Goal: Find specific page/section: Find specific page/section

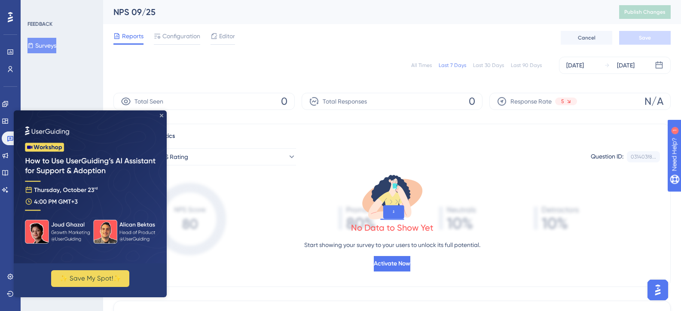
click at [161, 116] on icon "Close Preview" at bounding box center [161, 115] width 3 height 3
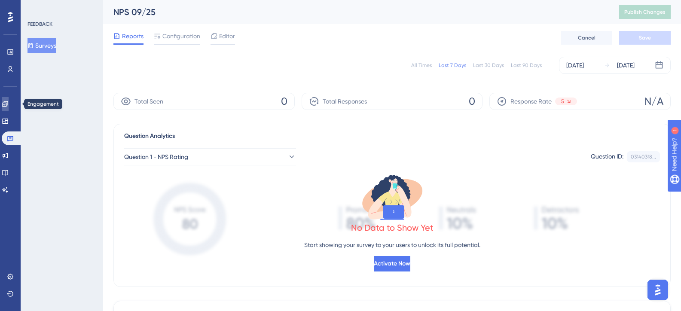
click at [8, 104] on icon at bounding box center [5, 104] width 6 height 6
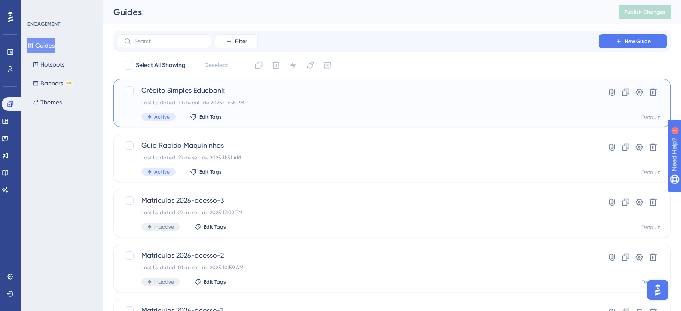
click at [288, 96] on div "Crédito Simples Educbank Last Updated: 10 de out. de 2025 07:38 PM Active Edit …" at bounding box center [357, 102] width 432 height 35
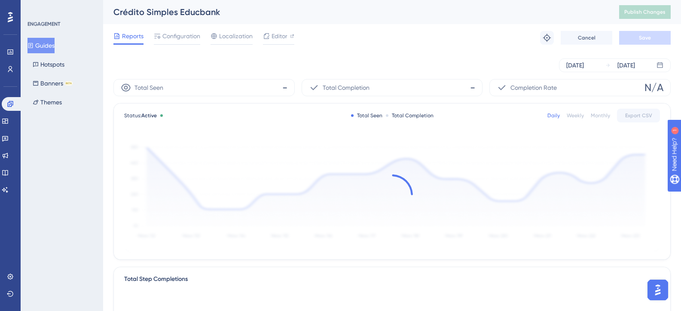
click at [277, 37] on span "Editor" at bounding box center [279, 36] width 16 height 10
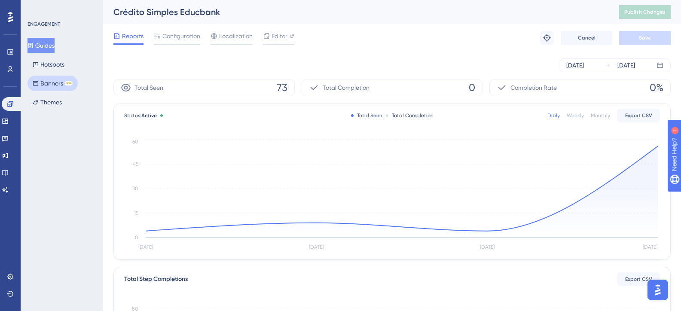
click at [61, 84] on button "Banners BETA" at bounding box center [52, 83] width 50 height 15
click at [51, 83] on button "Banners BETA" at bounding box center [52, 83] width 50 height 15
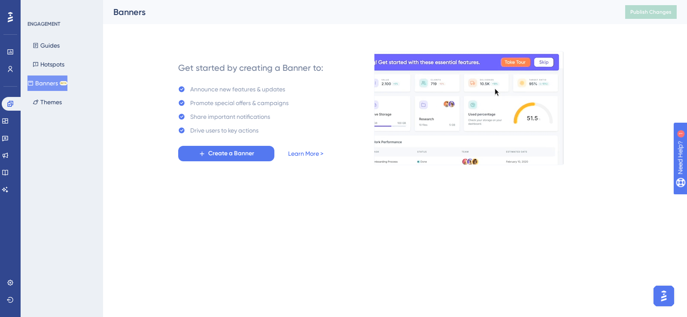
click at [304, 155] on link "Learn More >" at bounding box center [305, 154] width 35 height 10
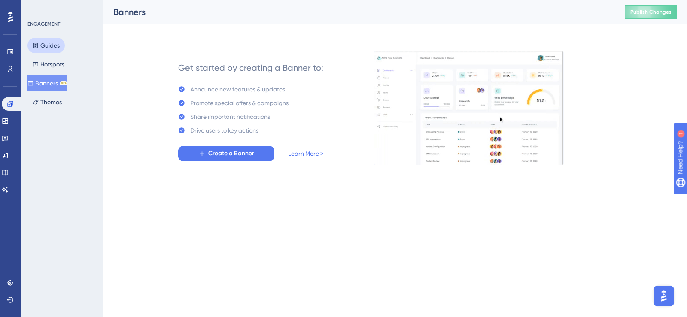
click at [57, 44] on button "Guides" at bounding box center [45, 45] width 37 height 15
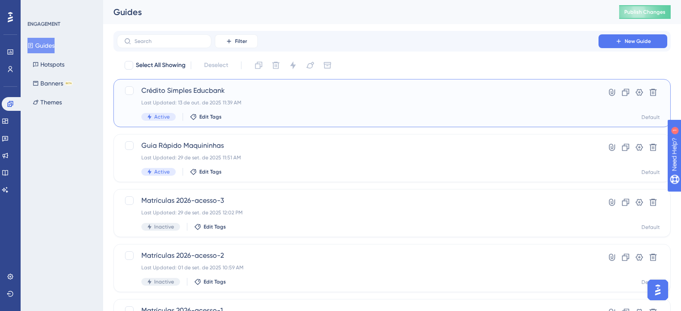
click at [301, 94] on span "Crédito Simples Educbank" at bounding box center [357, 90] width 432 height 10
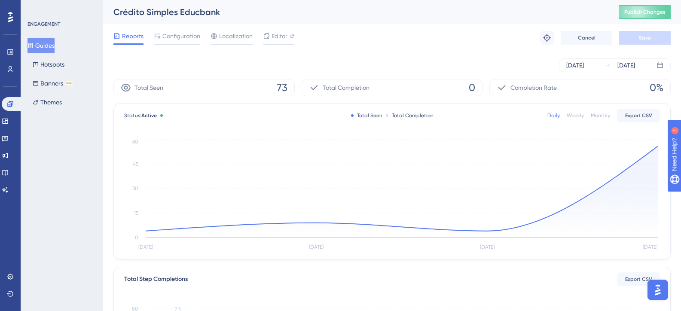
click at [368, 40] on div "Reports Configuration Localization Editor Troubleshoot Cancel Save" at bounding box center [391, 37] width 557 height 27
click at [423, 43] on div "Reports Configuration Localization Editor Troubleshoot Cancel Save" at bounding box center [391, 37] width 557 height 27
click at [47, 43] on button "Guides" at bounding box center [40, 45] width 27 height 15
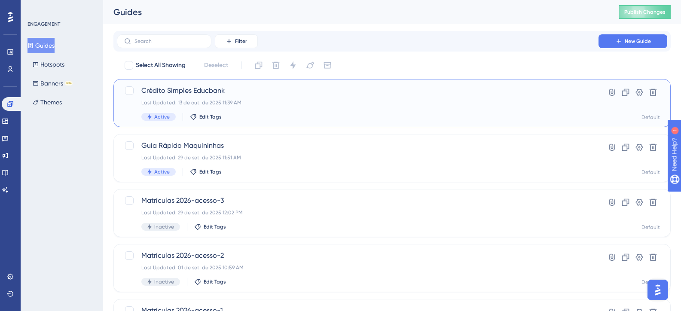
click at [193, 88] on span "Crédito Simples Educbank" at bounding box center [357, 90] width 432 height 10
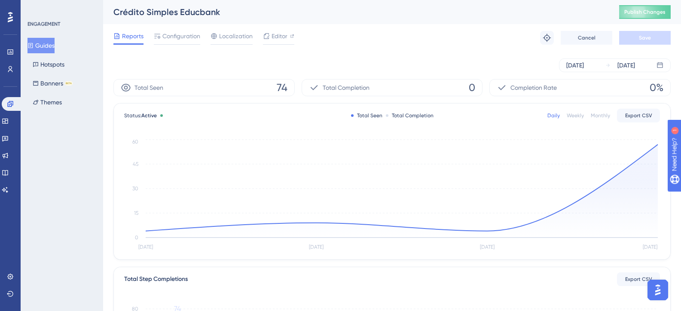
click at [55, 48] on button "Guides" at bounding box center [40, 45] width 27 height 15
